Goal: Navigation & Orientation: Find specific page/section

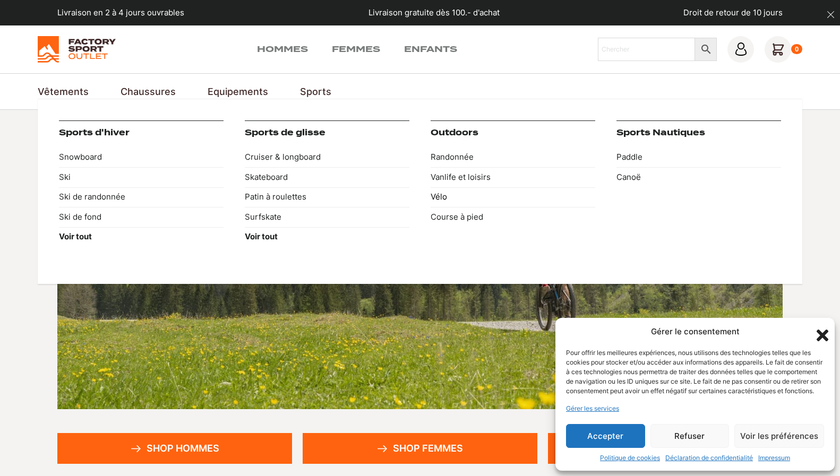
click at [434, 196] on link "Vélo" at bounding box center [513, 197] width 165 height 20
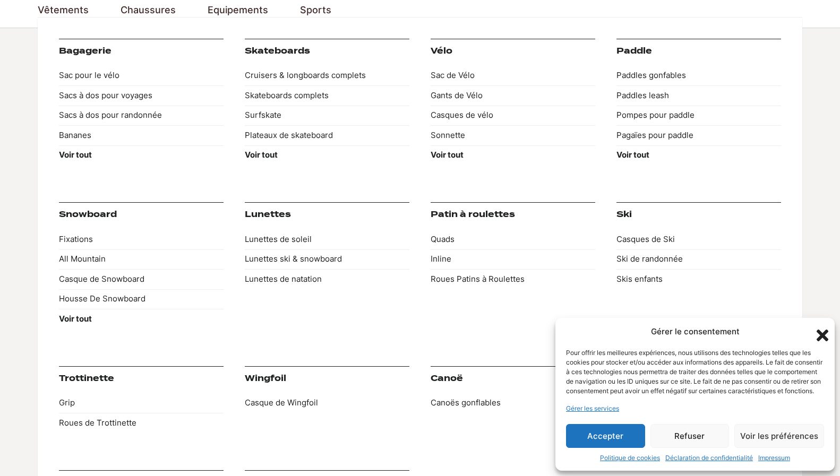
scroll to position [81, 0]
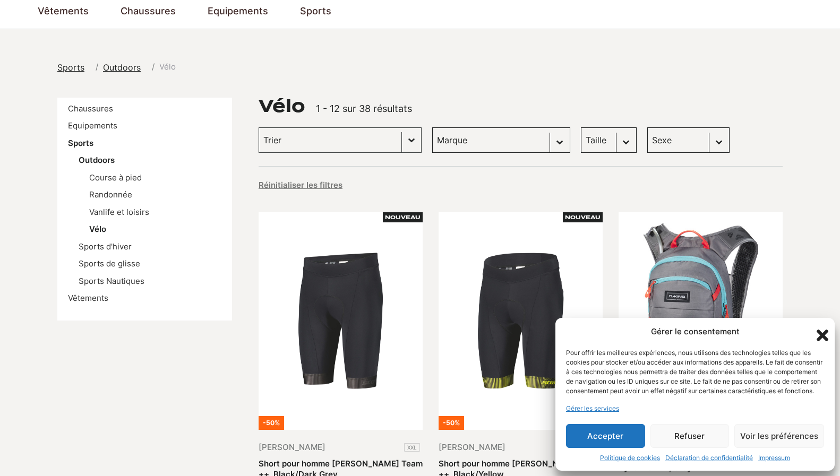
click at [819, 326] on icon "Fermer la boîte de dialogue" at bounding box center [822, 335] width 18 height 18
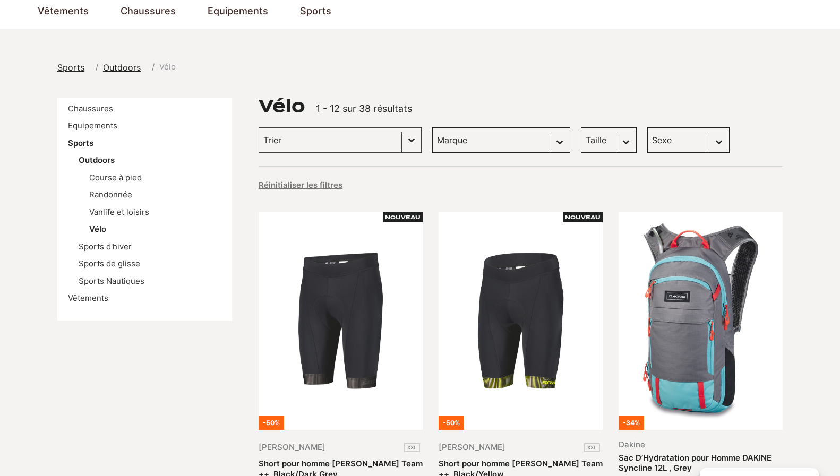
scroll to position [0, 0]
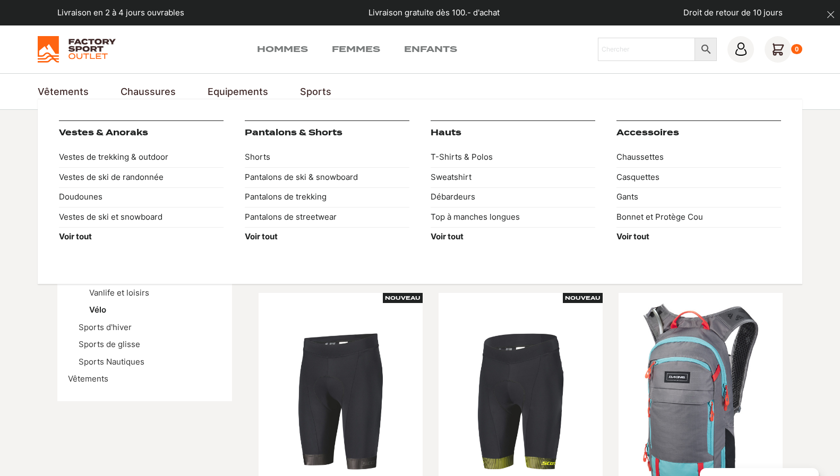
click at [50, 90] on link "Vêtements" at bounding box center [63, 91] width 51 height 14
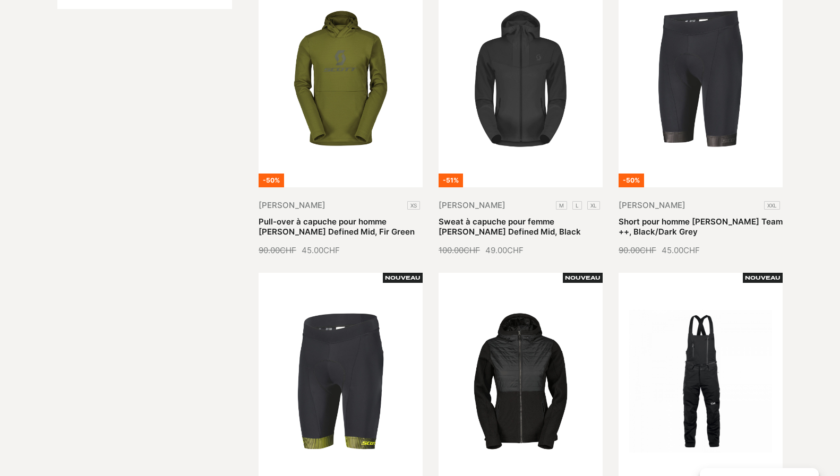
scroll to position [323, 0]
